Goal: Task Accomplishment & Management: Use online tool/utility

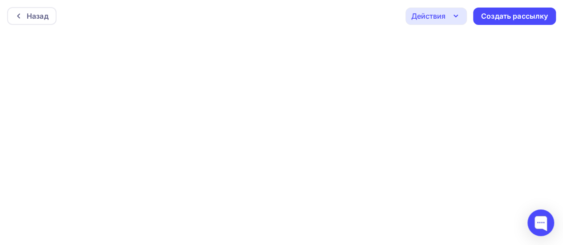
click at [458, 13] on icon "button" at bounding box center [455, 16] width 11 height 11
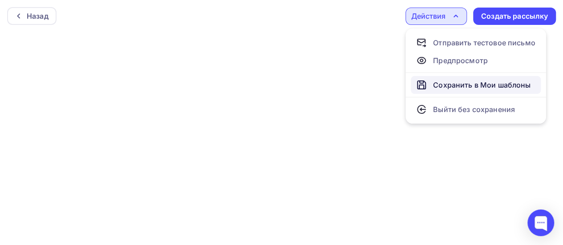
click at [462, 87] on div "Сохранить в Мои шаблоны" at bounding box center [481, 85] width 97 height 11
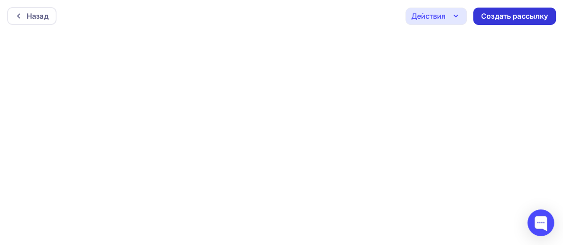
click at [524, 18] on div "Создать рассылку" at bounding box center [514, 16] width 67 height 10
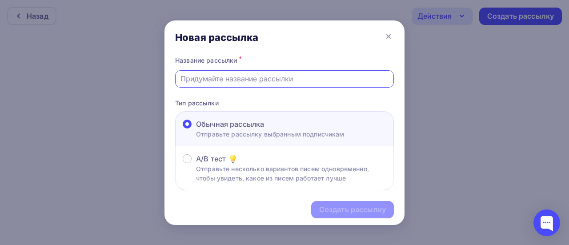
click at [358, 76] on input "text" at bounding box center [285, 78] width 209 height 11
click at [348, 84] on div at bounding box center [284, 78] width 219 height 17
click at [390, 36] on icon at bounding box center [388, 36] width 11 height 11
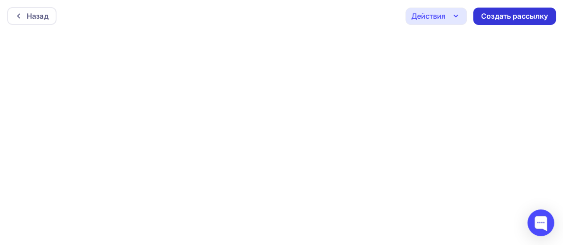
click at [503, 16] on div "Создать рассылку" at bounding box center [514, 16] width 67 height 10
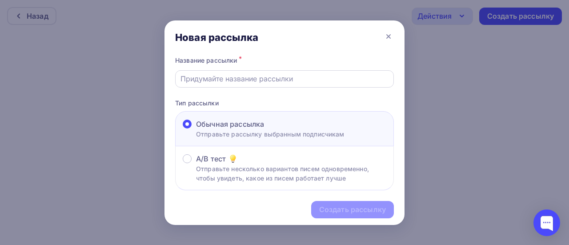
click at [276, 83] on input "text" at bounding box center [285, 78] width 209 height 11
paste input ""Счастливая подкова" – счастье и благополучие в каждый дом!"
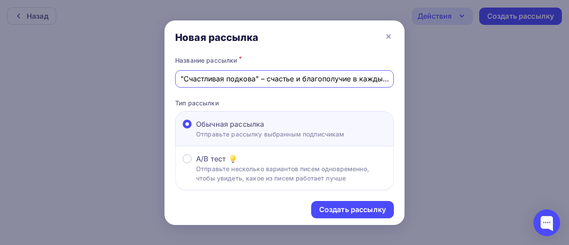
scroll to position [0, 19]
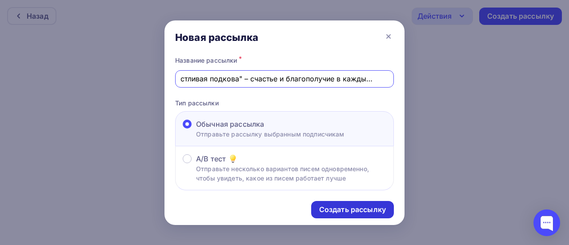
type input ""Счастливая подкова" – счастье и благополучие в каждый дом!"
click at [323, 214] on div "Создать рассылку" at bounding box center [352, 210] width 67 height 10
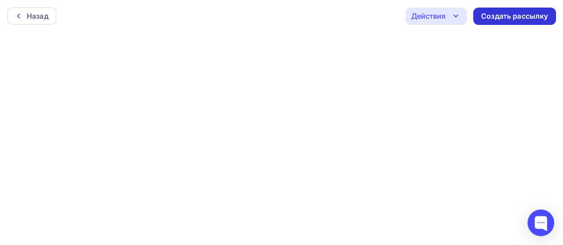
click at [501, 19] on div "Создать рассылку" at bounding box center [514, 16] width 67 height 10
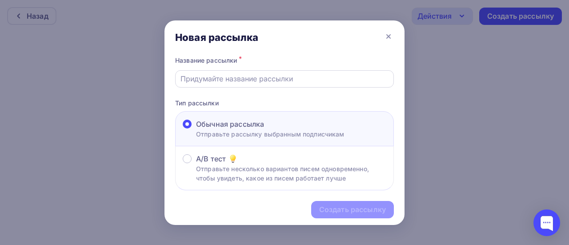
click at [361, 73] on input "text" at bounding box center [285, 78] width 209 height 11
paste input ""Счастливая подкова" – счастье и благополучие в каждый дом!"
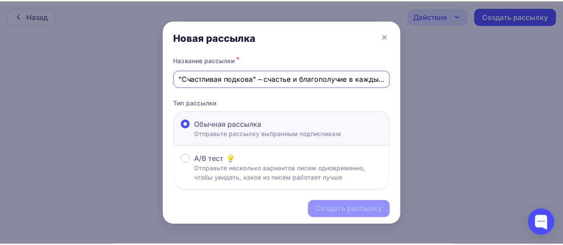
scroll to position [0, 19]
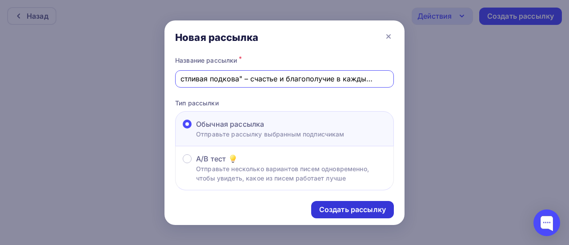
type input ""Счастливая подкова" – счастье и благополучие в каждый дом!"
click at [364, 213] on div "Создать рассылку" at bounding box center [352, 210] width 67 height 10
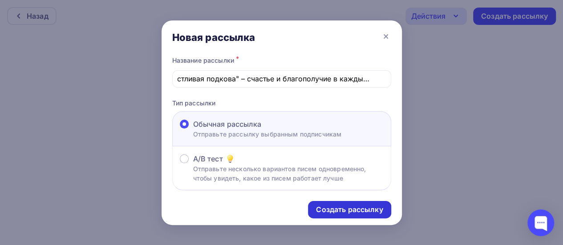
scroll to position [0, 0]
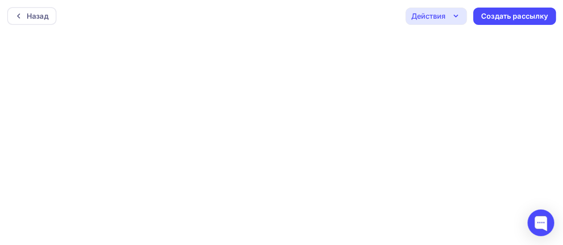
click at [529, 25] on div "Назад Действия Отправить тестовое письмо Предпросмотр Сохранить в Мои шаблоны В…" at bounding box center [281, 16] width 563 height 32
click at [537, 16] on div "Создать рассылку" at bounding box center [514, 16] width 67 height 10
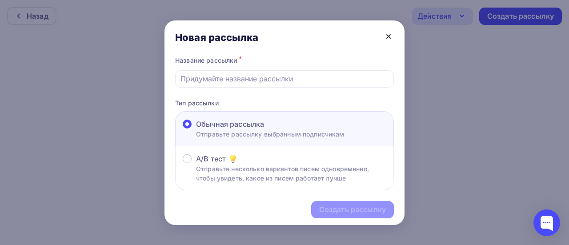
click at [389, 39] on icon at bounding box center [388, 36] width 11 height 11
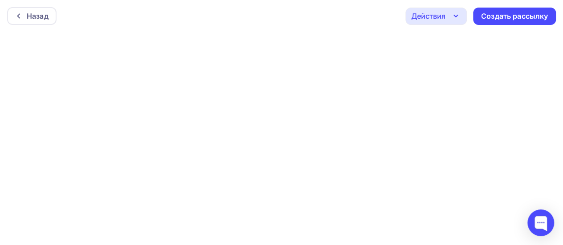
click at [449, 16] on div "Действия" at bounding box center [435, 16] width 61 height 17
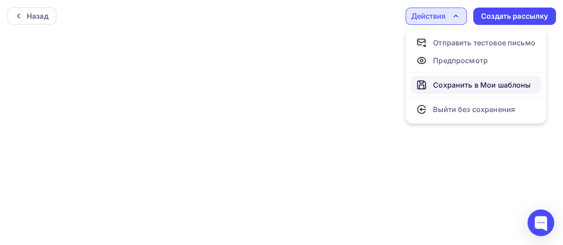
click at [452, 87] on div "Сохранить в Мои шаблоны" at bounding box center [481, 85] width 97 height 11
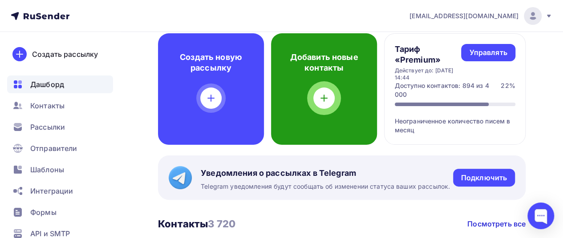
scroll to position [51, 0]
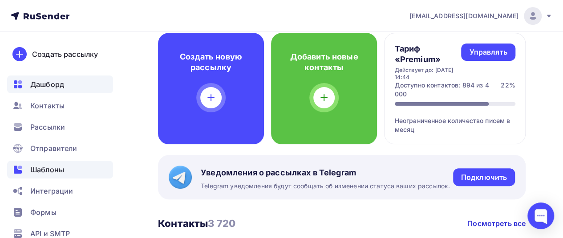
click at [57, 172] on span "Шаблоны" at bounding box center [47, 170] width 34 height 11
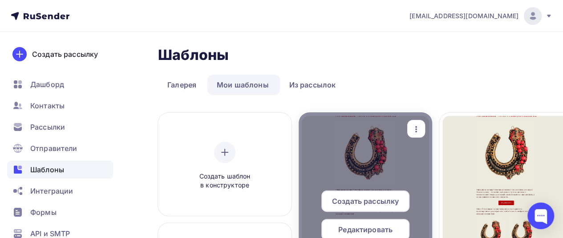
scroll to position [44, 0]
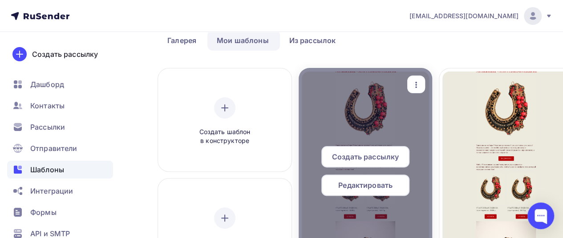
click at [369, 154] on span "Создать рассылку" at bounding box center [365, 157] width 67 height 11
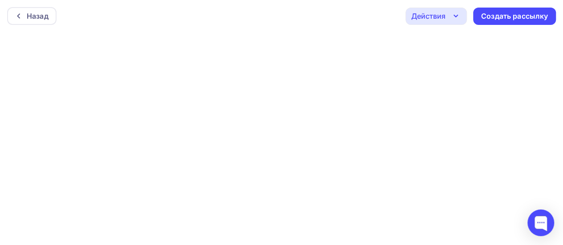
click at [502, 24] on div "Создать рассылку" at bounding box center [514, 16] width 83 height 17
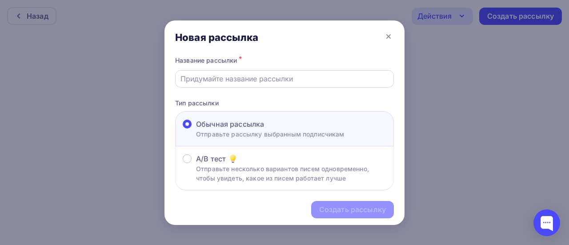
click at [249, 82] on input "text" at bounding box center [285, 78] width 209 height 11
paste input ""Счастливая подкова" – счастье и благополучие в каждый дом!"
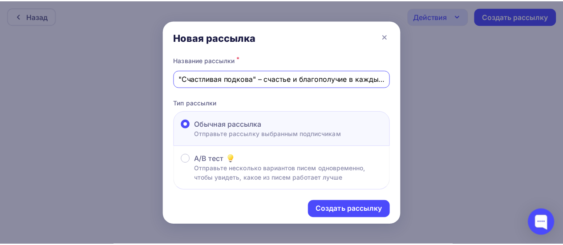
scroll to position [0, 19]
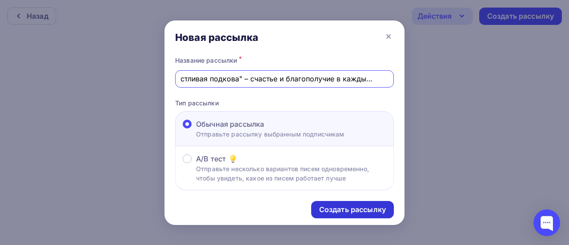
type input ""Счастливая подкова" – счастье и благополучие в каждый дом!"
click at [352, 206] on div "Создать рассылку" at bounding box center [352, 210] width 67 height 10
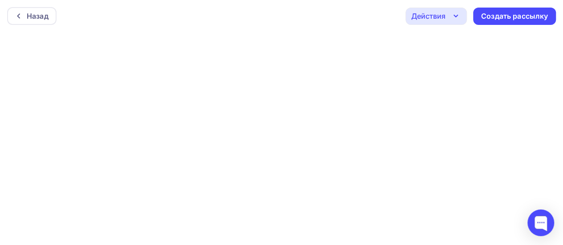
scroll to position [0, 0]
click at [508, 17] on div "Создать рассылку" at bounding box center [514, 16] width 67 height 10
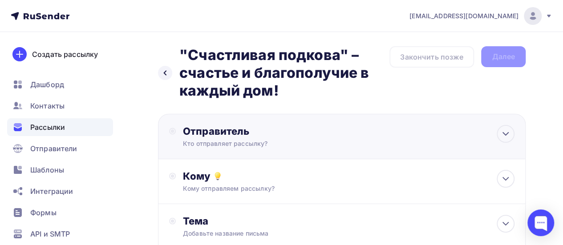
click at [227, 126] on div "Отправитель" at bounding box center [279, 131] width 193 height 12
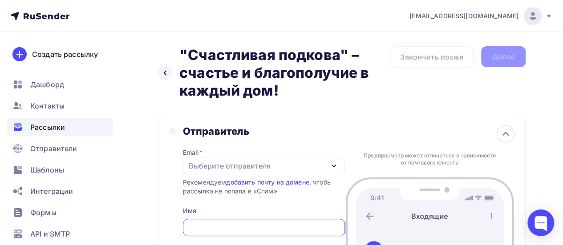
scroll to position [53, 0]
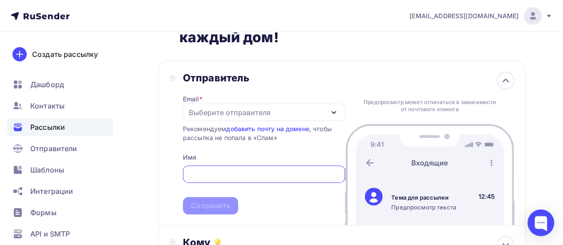
click at [261, 108] on div "Выберите отправителя" at bounding box center [230, 112] width 82 height 11
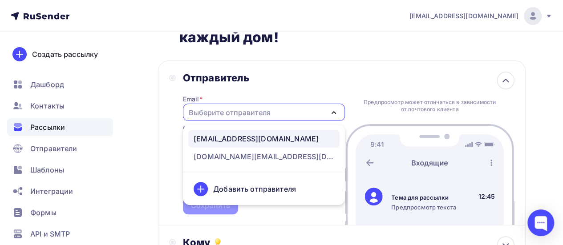
click at [267, 135] on div "[EMAIL_ADDRESS][DOMAIN_NAME]" at bounding box center [255, 138] width 125 height 11
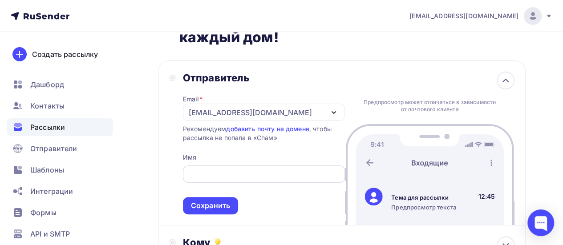
click at [245, 170] on input "text" at bounding box center [264, 174] width 152 height 11
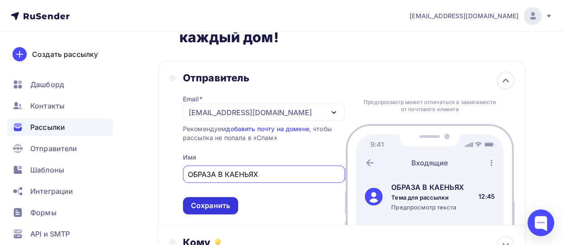
type input "ОБРАЗА В КАЕНЬЯХ"
click at [224, 208] on div "Сохранить" at bounding box center [210, 206] width 39 height 10
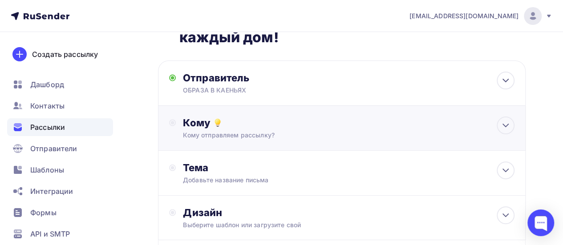
click at [286, 116] on div "Кому Кому отправляем рассылку? Списки получателей Выберите список Все списки id…" at bounding box center [341, 128] width 367 height 45
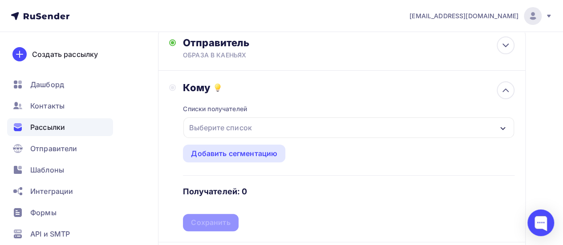
click at [273, 122] on div "Выберите список" at bounding box center [348, 127] width 330 height 20
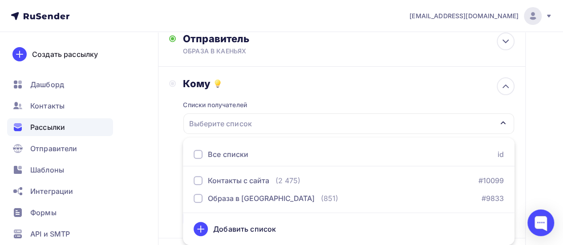
click at [197, 153] on div at bounding box center [197, 154] width 9 height 9
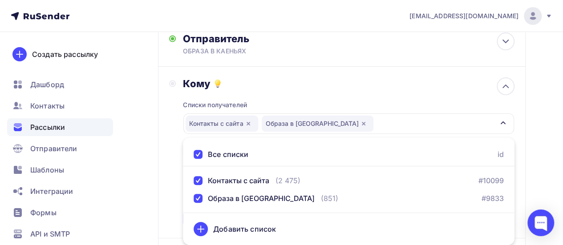
scroll to position [145, 0]
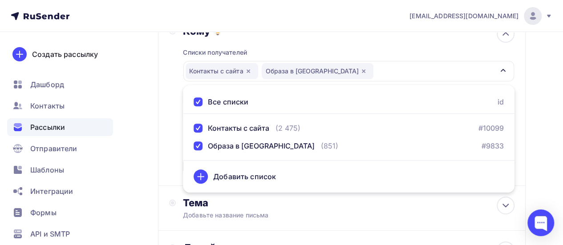
click at [155, 137] on div "Назад "Счастливая подкова" – счастье и благополучие в каждый дом! "Счастливая п…" at bounding box center [281, 132] width 563 height 491
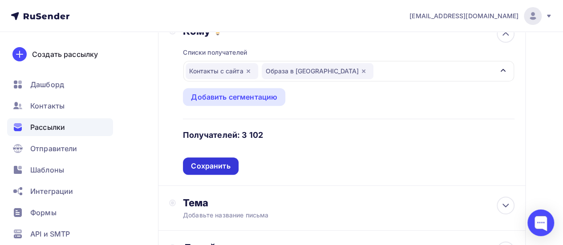
click at [221, 162] on div "Сохранить" at bounding box center [210, 166] width 39 height 10
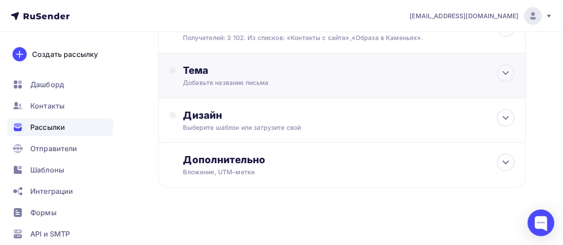
click at [229, 80] on div "Добавьте название письма" at bounding box center [262, 82] width 158 height 9
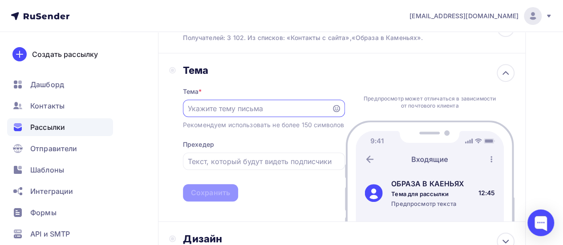
scroll to position [0, 0]
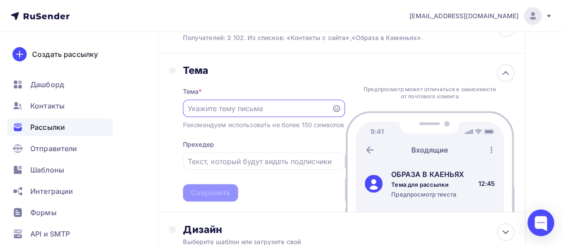
click at [226, 111] on input "text" at bounding box center [257, 108] width 138 height 11
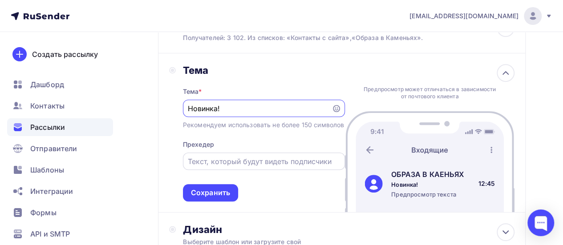
type input "Новинка!"
click at [220, 167] on input "text" at bounding box center [264, 161] width 152 height 11
paste input ""Счастливая подкова" – счастье и благополучие в каждый дом!"
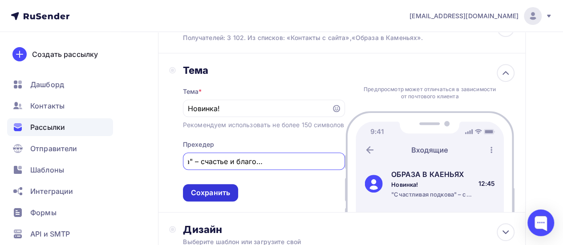
type input ""Счастливая подкова" – счастье и благополучие в каждый дом!"
click at [218, 198] on div "Сохранить" at bounding box center [210, 193] width 39 height 10
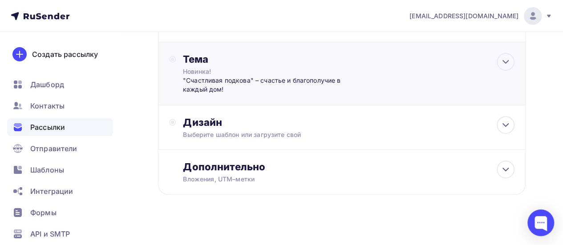
scroll to position [162, 0]
click at [243, 132] on div "Выберите шаблон или загрузите свой" at bounding box center [332, 134] width 298 height 9
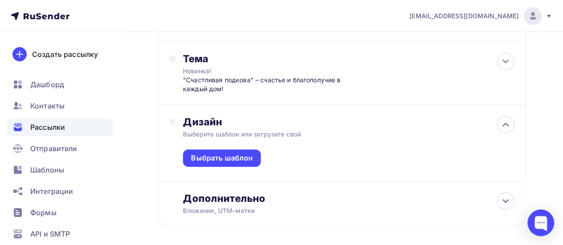
scroll to position [163, 0]
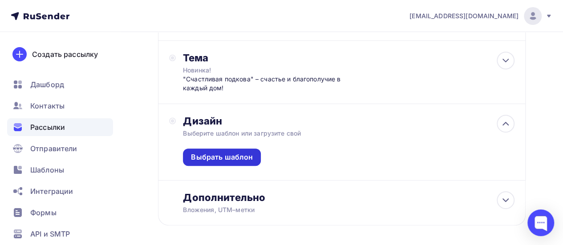
click at [238, 152] on div "Выбрать шаблон" at bounding box center [222, 157] width 62 height 10
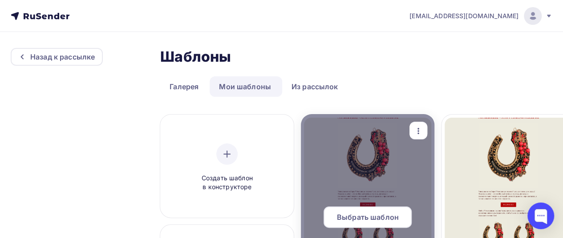
click at [368, 213] on span "Выбрать шаблон" at bounding box center [368, 217] width 62 height 11
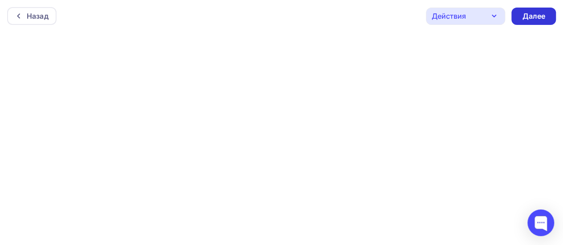
click at [540, 11] on div "Далее" at bounding box center [533, 16] width 23 height 10
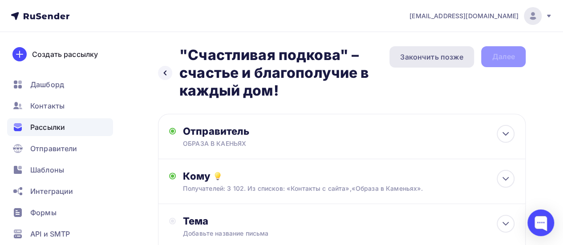
click at [442, 60] on div "Закончить позже" at bounding box center [431, 57] width 63 height 11
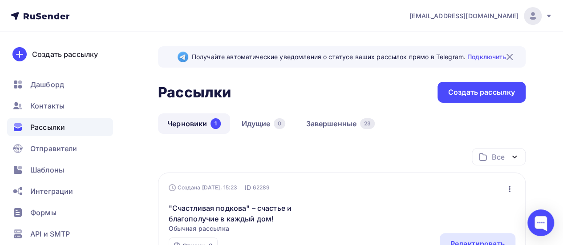
scroll to position [127, 0]
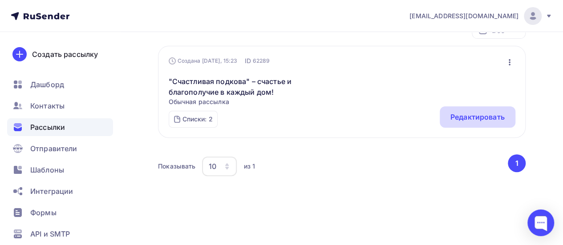
click at [473, 117] on div "Редактировать" at bounding box center [477, 117] width 54 height 11
